Goal: Information Seeking & Learning: Find specific fact

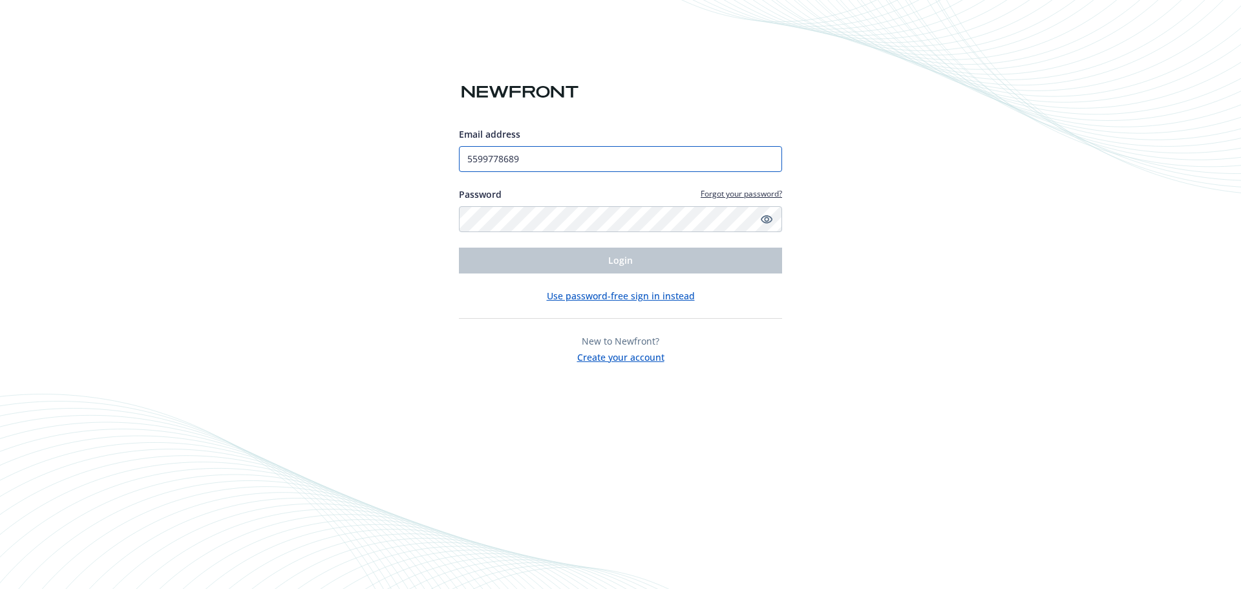
click at [552, 163] on input "5599778689" at bounding box center [620, 159] width 323 height 26
type input "centralaglaborinc@gmail.com"
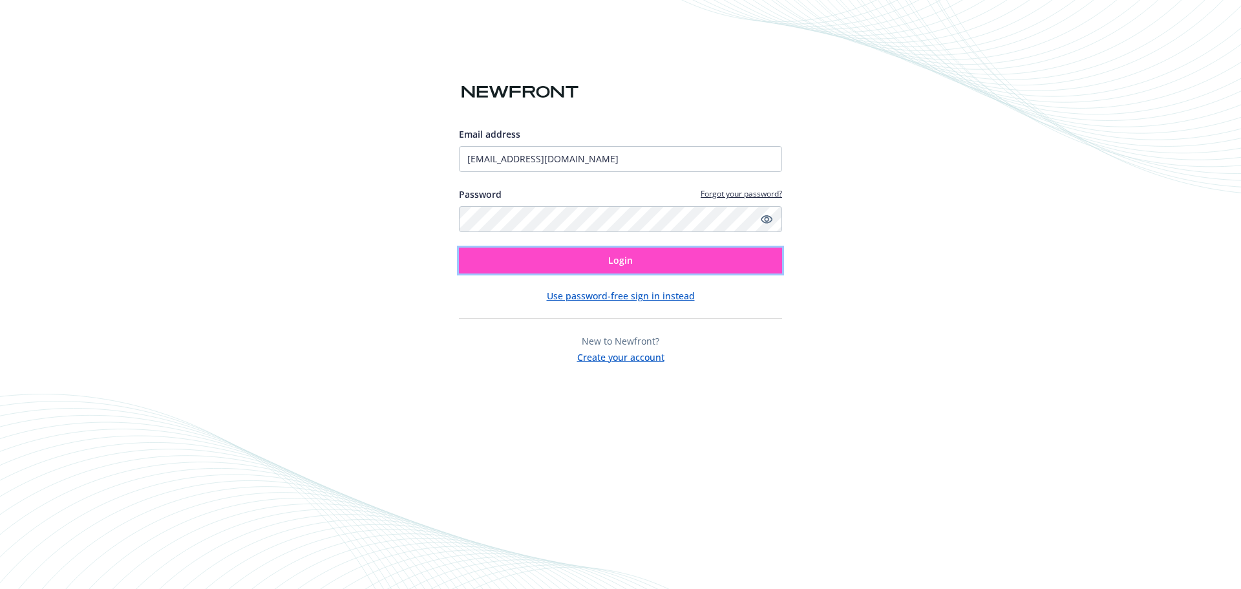
click at [602, 260] on button "Login" at bounding box center [620, 260] width 323 height 26
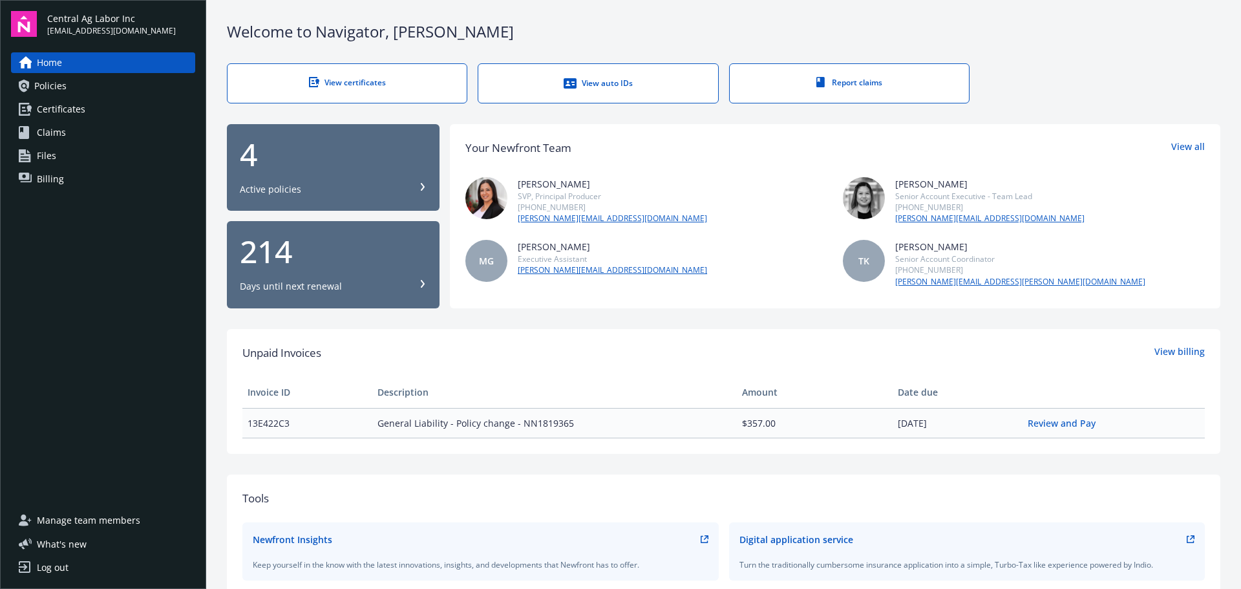
click at [45, 180] on span "Billing" at bounding box center [50, 179] width 27 height 21
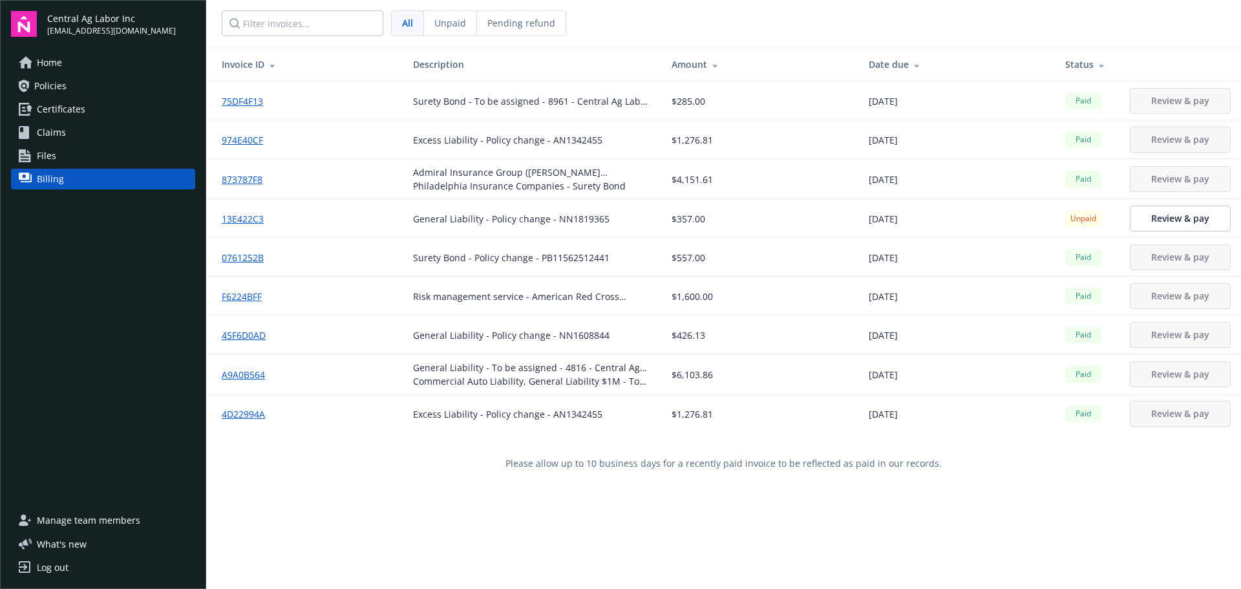
click at [232, 335] on link "45F6D0AD" at bounding box center [249, 335] width 54 height 14
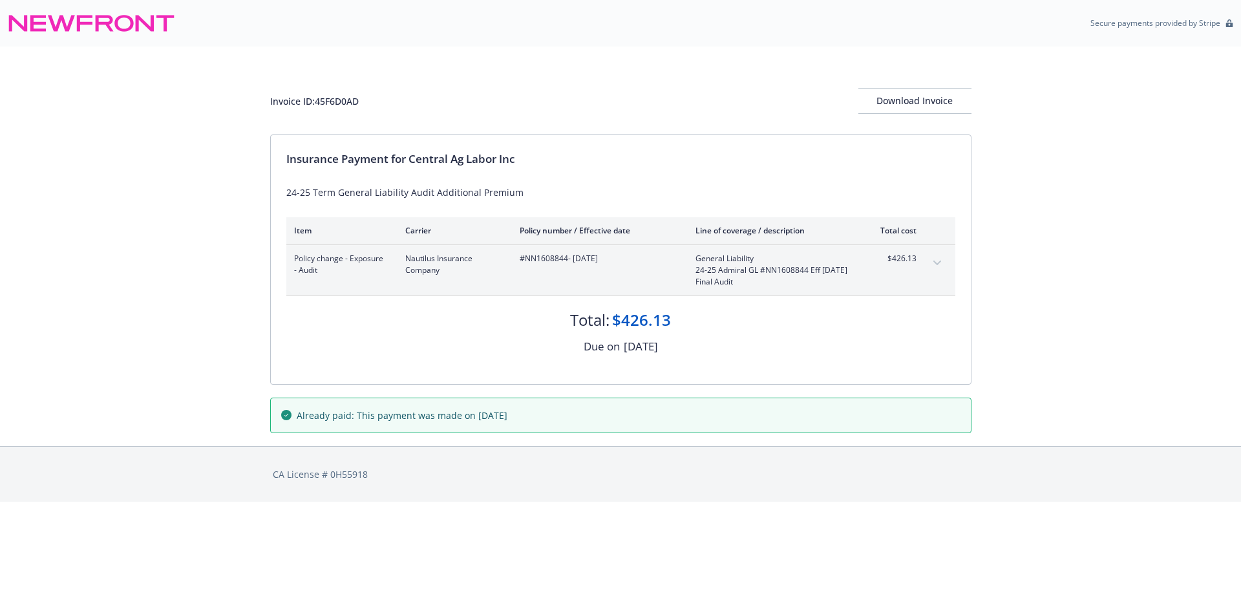
click at [934, 256] on button "expand content" at bounding box center [937, 263] width 21 height 21
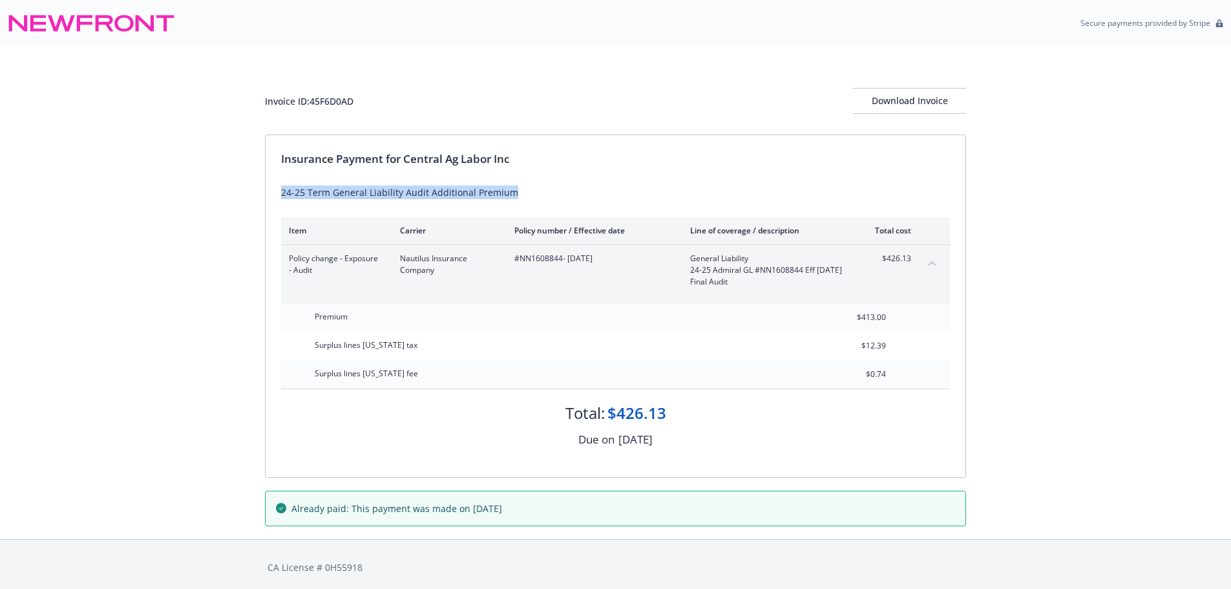
drag, startPoint x: 281, startPoint y: 191, endPoint x: 510, endPoint y: 196, distance: 228.8
click at [510, 196] on div "24-25 Term General Liability Audit Additional Premium" at bounding box center [615, 192] width 669 height 14
copy div "24-25 Term General Liability Audit Additional Premium"
